Goal: Task Accomplishment & Management: Complete application form

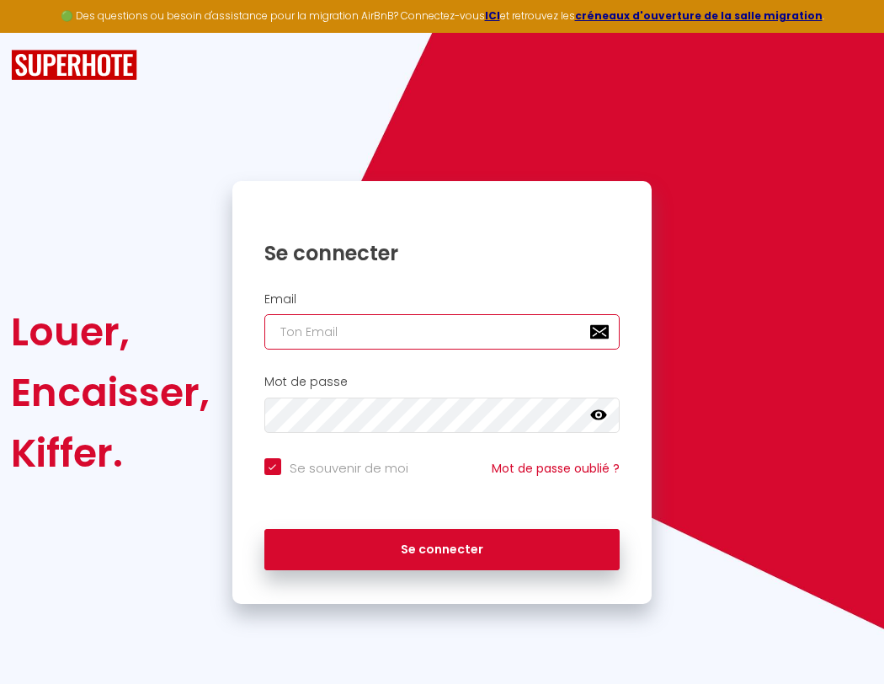
type input "s"
checkbox input "true"
type input "su"
checkbox input "true"
type input "sup"
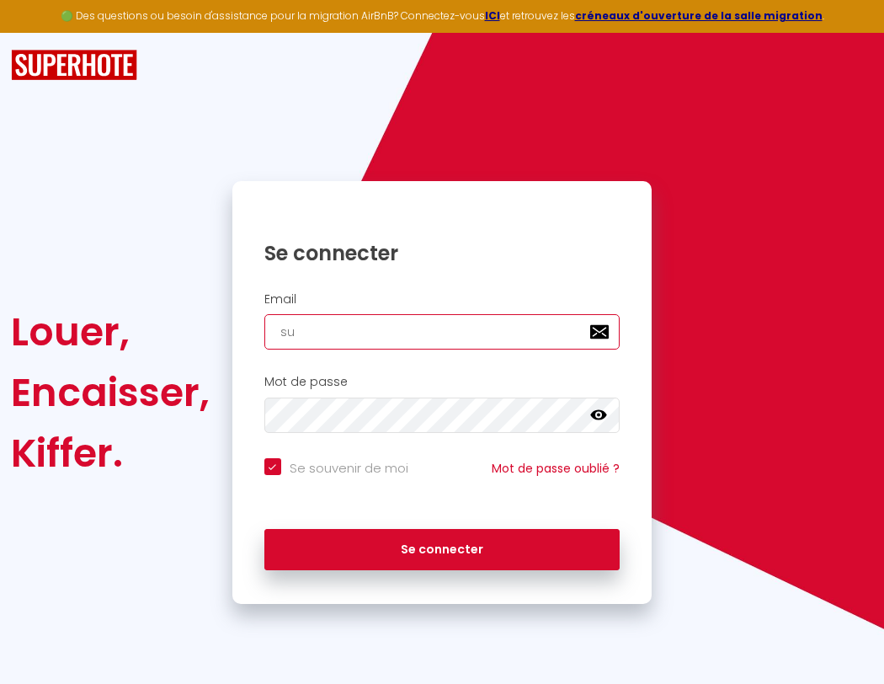
checkbox input "true"
type input "supe"
checkbox input "true"
type input "super"
checkbox input "true"
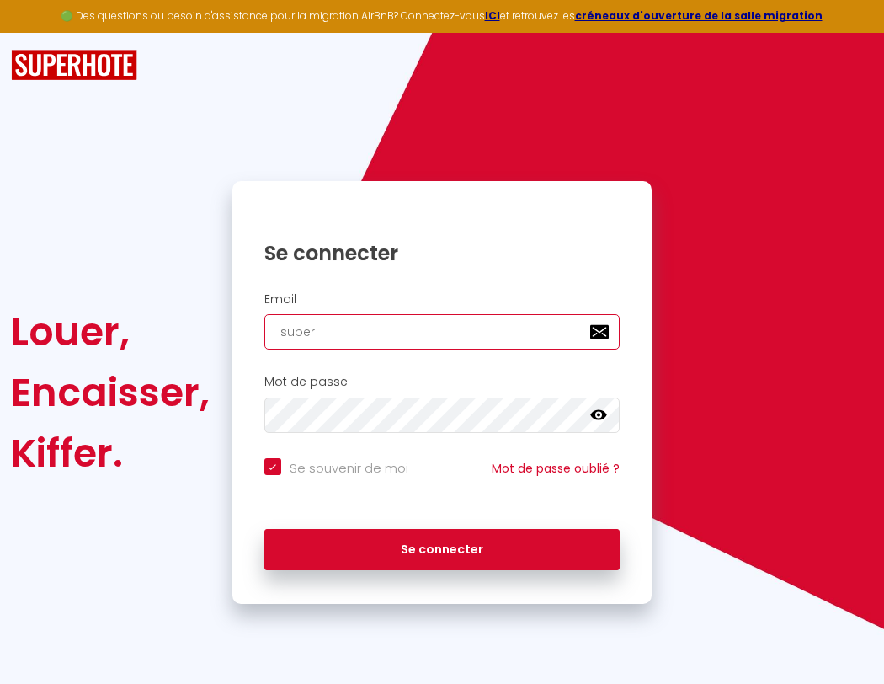
type input "superb"
checkbox input "true"
type input "superbo"
checkbox input "true"
type input "s"
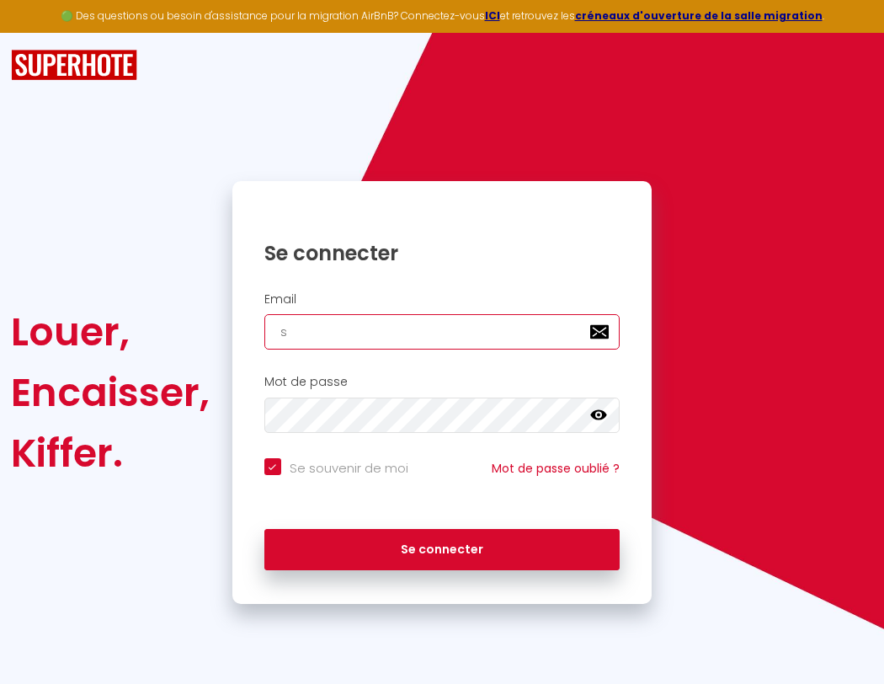
checkbox input "true"
type input "su"
checkbox input "true"
type input "sup"
checkbox input "true"
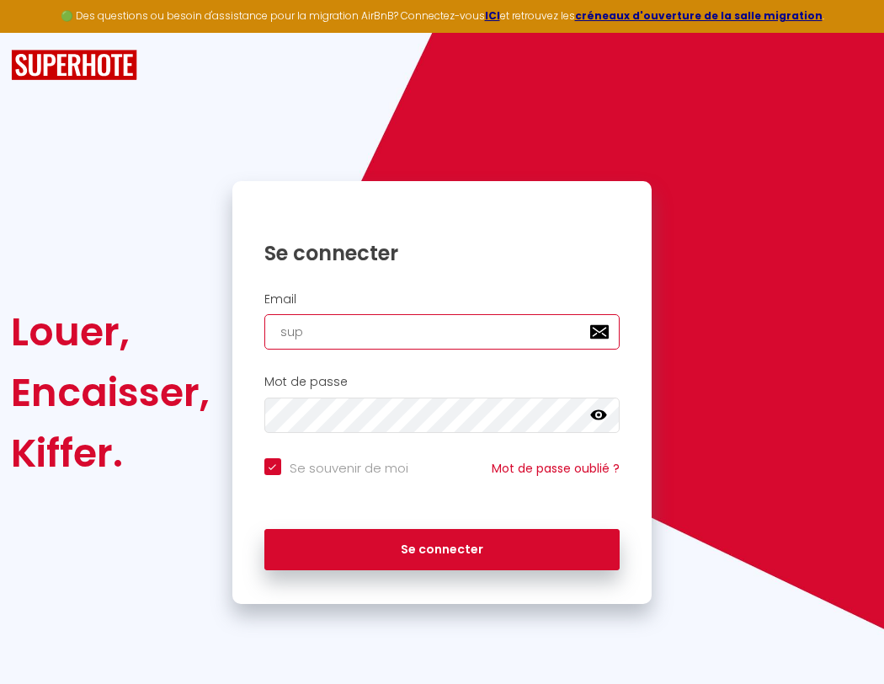
type input "supe"
checkbox input "true"
type input "super"
checkbox input "true"
type input "superb"
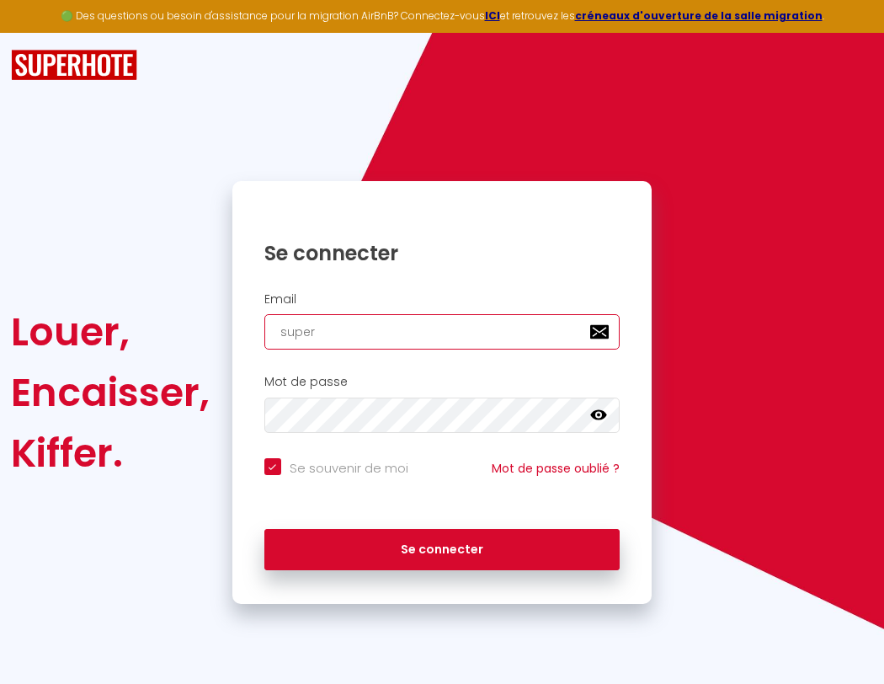
checkbox input "true"
type input "superbo"
checkbox input "true"
type input "s"
checkbox input "true"
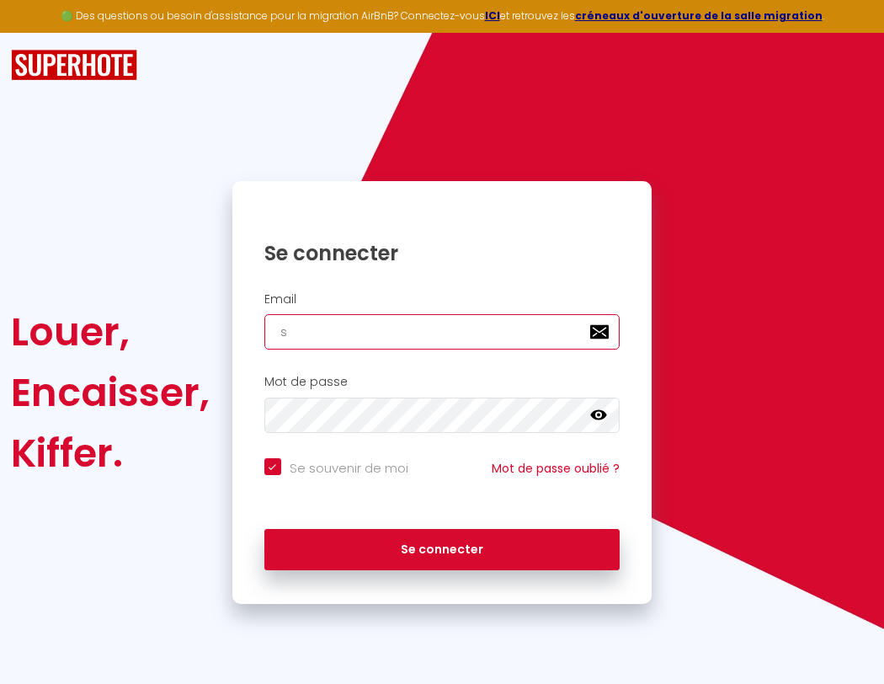
type input "su"
checkbox input "true"
type input "sup"
checkbox input "true"
type input "supe"
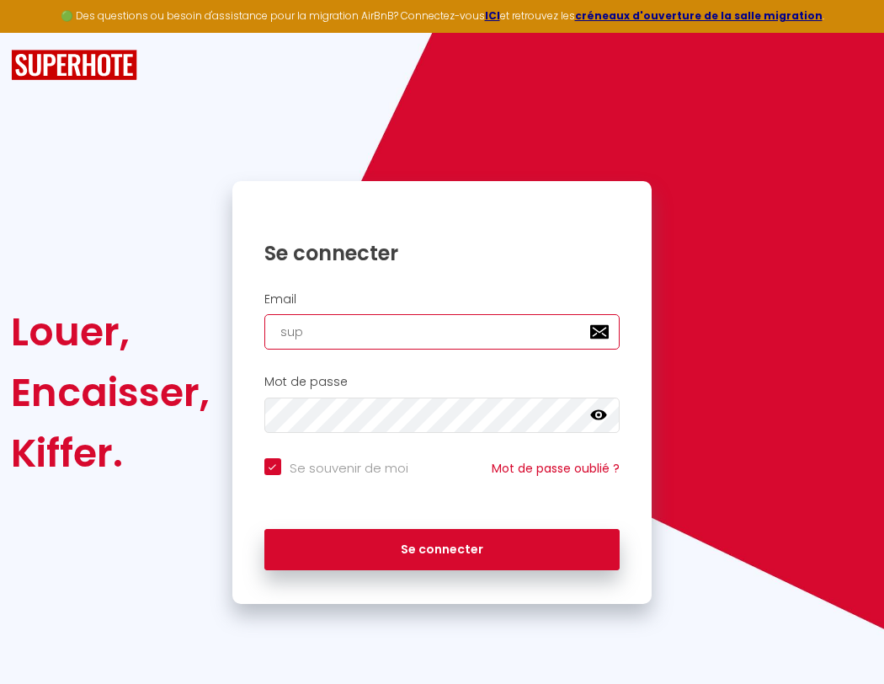
checkbox input "true"
type input "super"
checkbox input "true"
